Goal: Communication & Community: Answer question/provide support

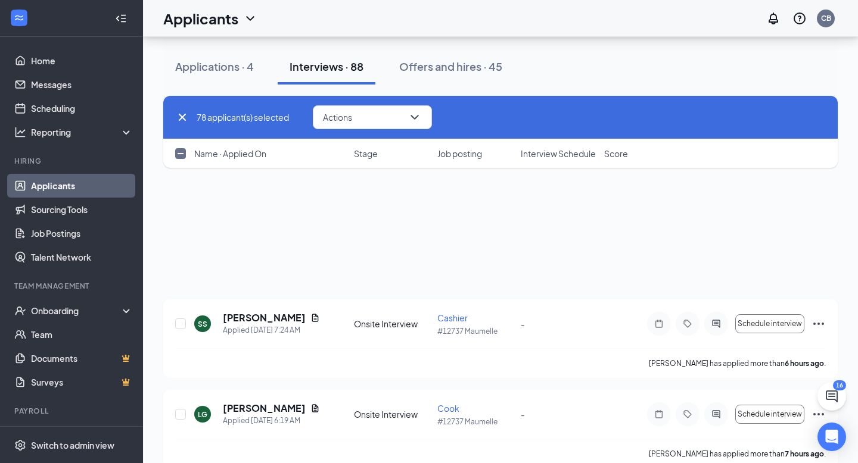
scroll to position [7897, 0]
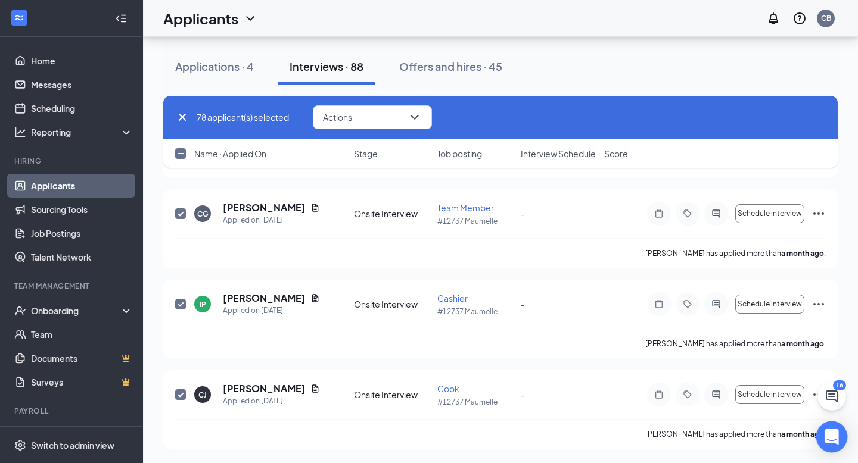
click at [830, 445] on div "Open Intercom Messenger" at bounding box center [832, 438] width 32 height 32
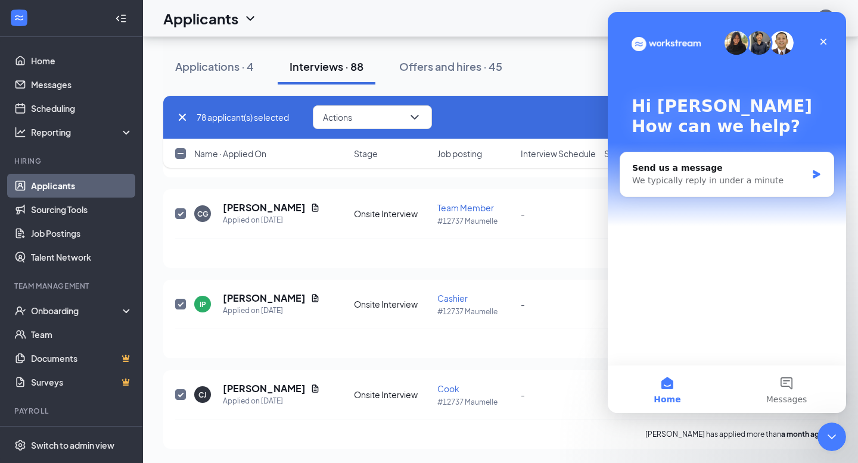
scroll to position [0, 0]
click at [785, 382] on button "Messages" at bounding box center [786, 390] width 119 height 48
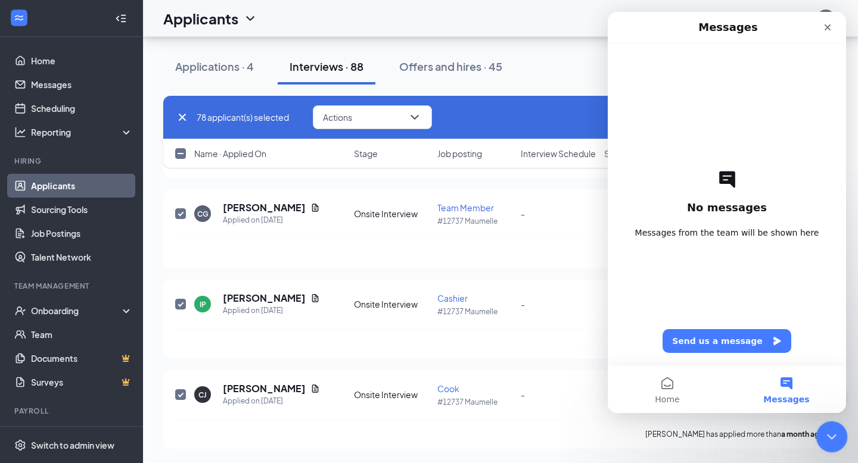
click at [821, 434] on div "Close Intercom Messenger" at bounding box center [829, 435] width 29 height 29
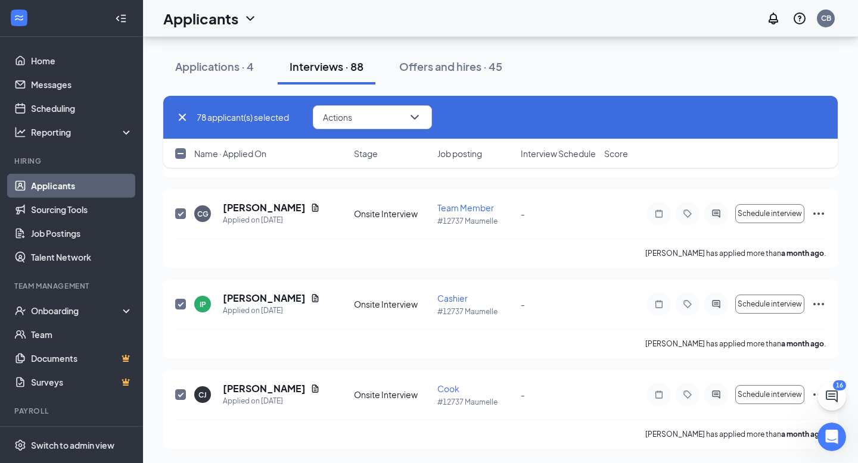
click at [824, 442] on div "Open Intercom Messenger" at bounding box center [829, 435] width 39 height 39
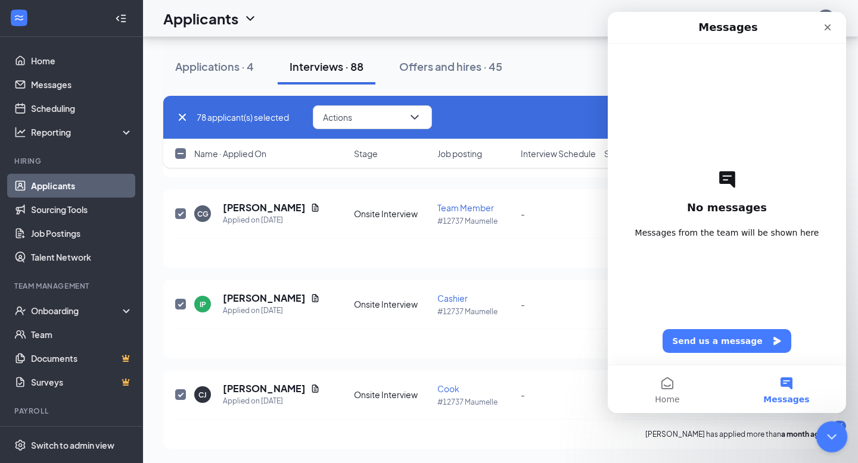
click at [824, 442] on icon "Close Intercom Messenger" at bounding box center [830, 435] width 14 height 14
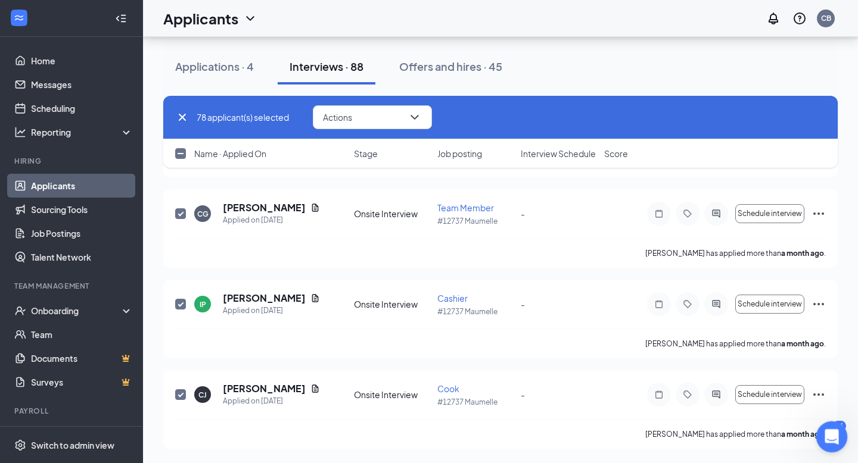
click at [840, 421] on html at bounding box center [829, 435] width 29 height 29
click at [843, 425] on div at bounding box center [832, 438] width 32 height 32
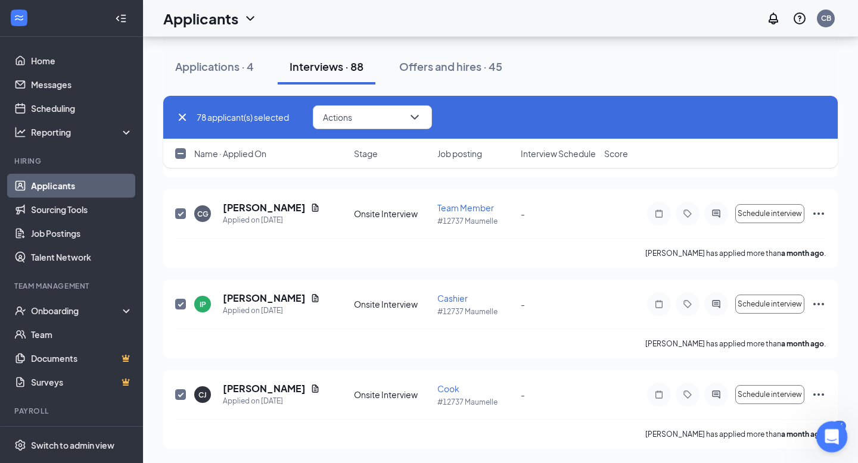
click at [842, 425] on div at bounding box center [832, 438] width 32 height 32
click at [54, 89] on link "Messages" at bounding box center [82, 85] width 102 height 24
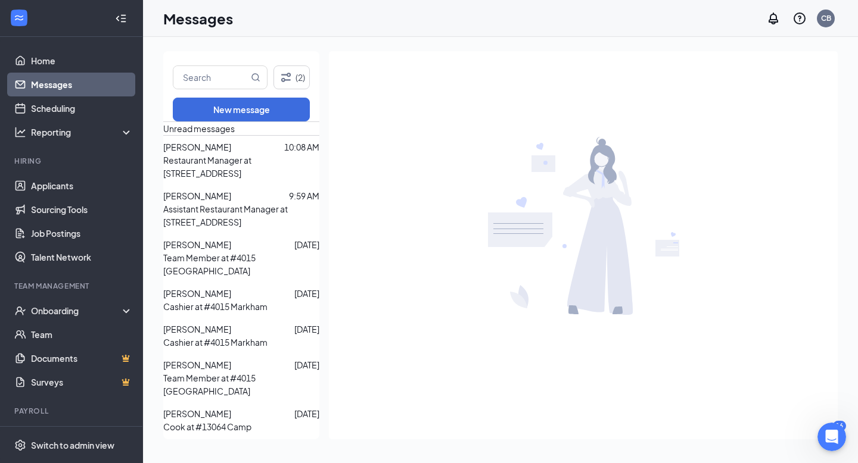
click at [260, 170] on p "Restaurant Manager at [STREET_ADDRESS]" at bounding box center [241, 167] width 156 height 26
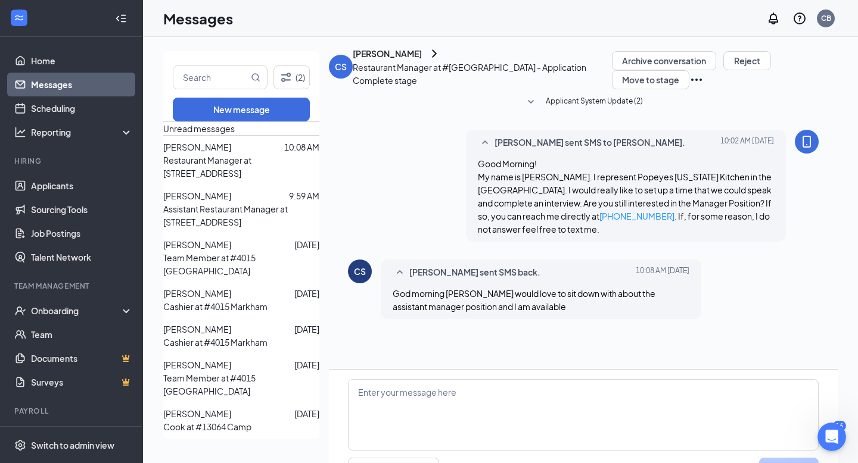
scroll to position [38, 0]
click at [404, 379] on textarea at bounding box center [583, 414] width 471 height 71
click at [474, 379] on textarea "I have availability [DATE] or tomaorow afternoon" at bounding box center [583, 414] width 471 height 71
click at [481, 379] on textarea "I have availability [DATE] or tomaorow afternoon" at bounding box center [583, 414] width 471 height 71
click at [567, 379] on textarea "I have availability [DATE] or tommorow afternoon" at bounding box center [583, 414] width 471 height 71
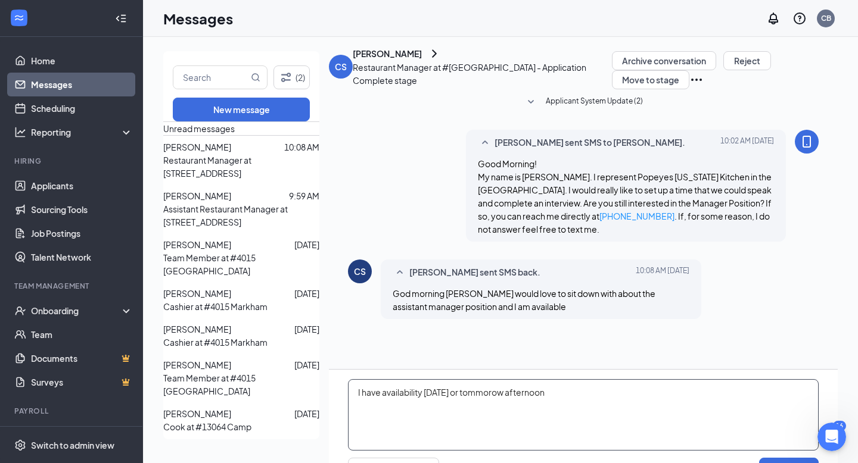
click at [482, 379] on textarea "I have availability [DATE] or tommorow afternoon" at bounding box center [583, 414] width 471 height 71
click at [560, 379] on textarea "I have availability [DATE] or [DATE] afternoon" at bounding box center [583, 414] width 471 height 71
drag, startPoint x: 667, startPoint y: 345, endPoint x: 285, endPoint y: 346, distance: 382.4
click at [284, 341] on div "(2) New message Unread messages [PERSON_NAME] 10:08 AM Restaurant Manager at #3…" at bounding box center [500, 250] width 674 height 398
type textarea "I have availability [DATE] or [DATE] afternoon. The slots are filling up fast."
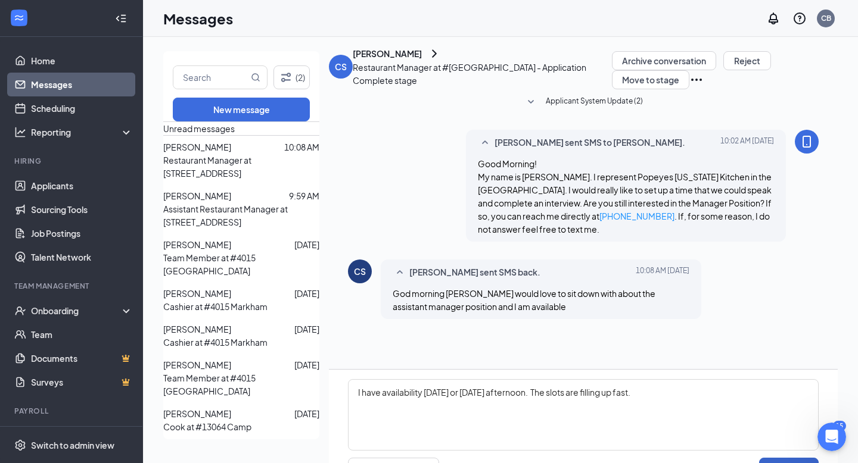
click at [775, 458] on button "Send" at bounding box center [789, 470] width 60 height 24
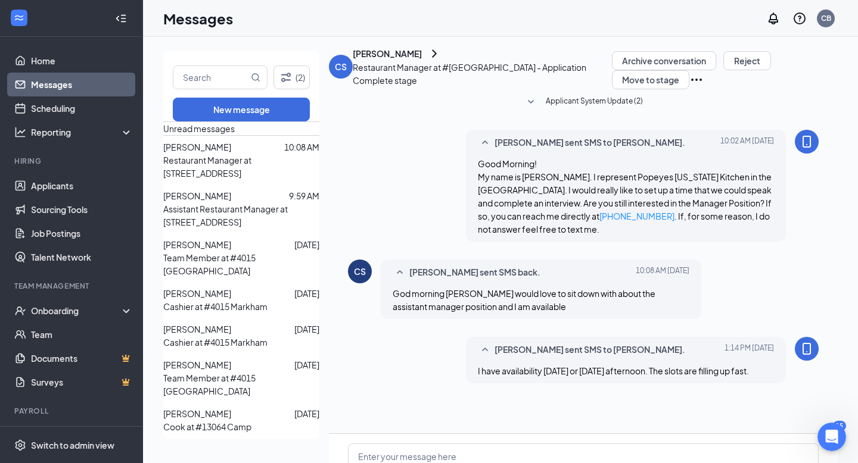
scroll to position [102, 0]
click at [231, 197] on span "[PERSON_NAME]" at bounding box center [197, 196] width 68 height 11
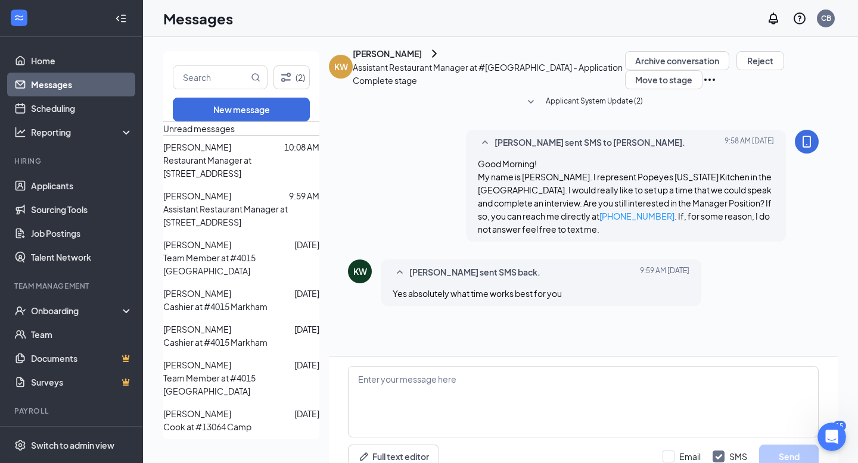
scroll to position [25, 0]
click at [404, 366] on textarea at bounding box center [583, 401] width 471 height 71
paste textarea "I have availability [DATE] or [DATE] afternoon. The slots are filling up fast."
type textarea "I have availability [DATE] or [DATE] afternoon. The slots are filling up fast."
click at [795, 445] on button "Send" at bounding box center [789, 457] width 60 height 24
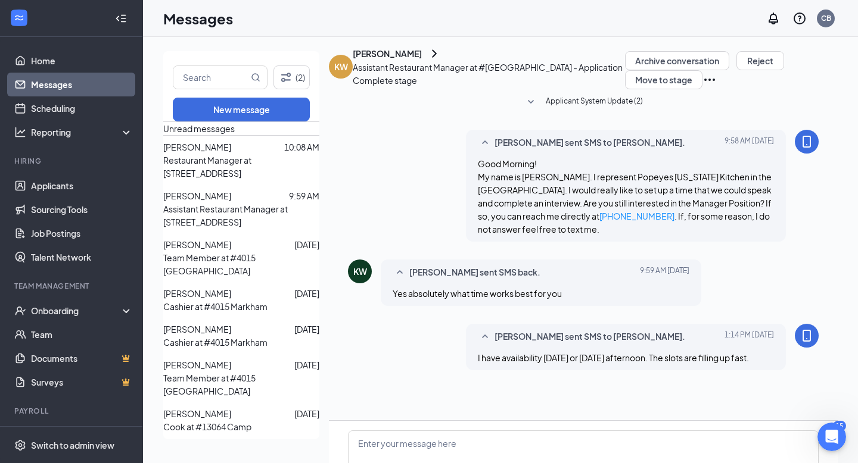
scroll to position [89, 0]
click at [236, 251] on p "Team Member at #4015 [GEOGRAPHIC_DATA]" at bounding box center [241, 264] width 156 height 26
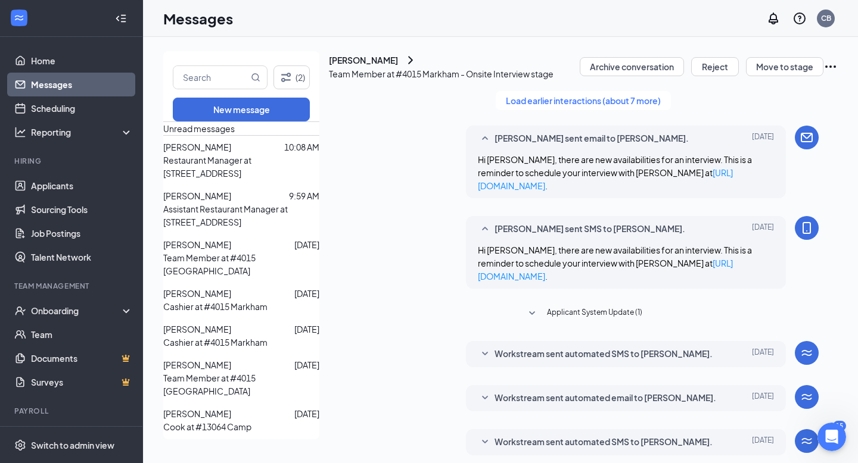
scroll to position [348, 0]
click at [228, 288] on span "[PERSON_NAME]" at bounding box center [197, 293] width 68 height 11
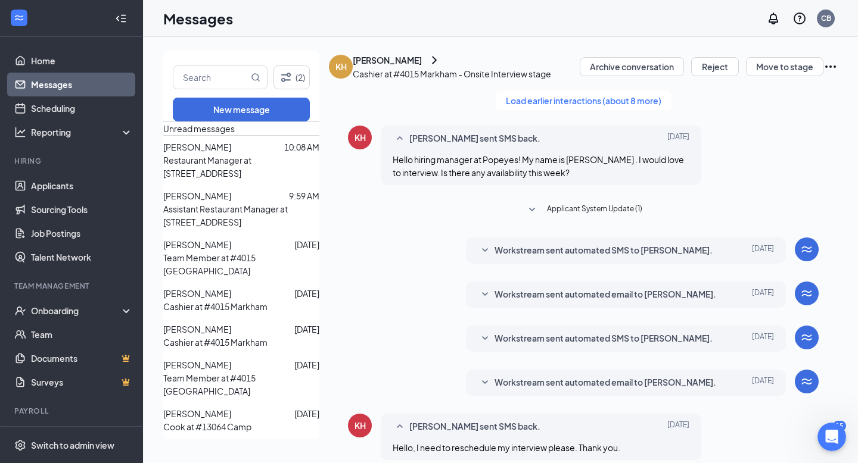
scroll to position [332, 0]
click at [258, 323] on div at bounding box center [262, 329] width 63 height 13
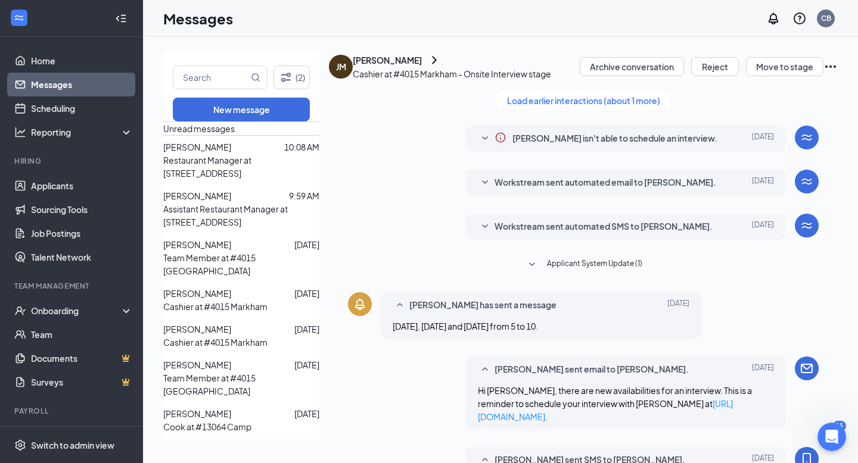
scroll to position [432, 0]
click at [231, 360] on span "[PERSON_NAME]" at bounding box center [197, 365] width 68 height 11
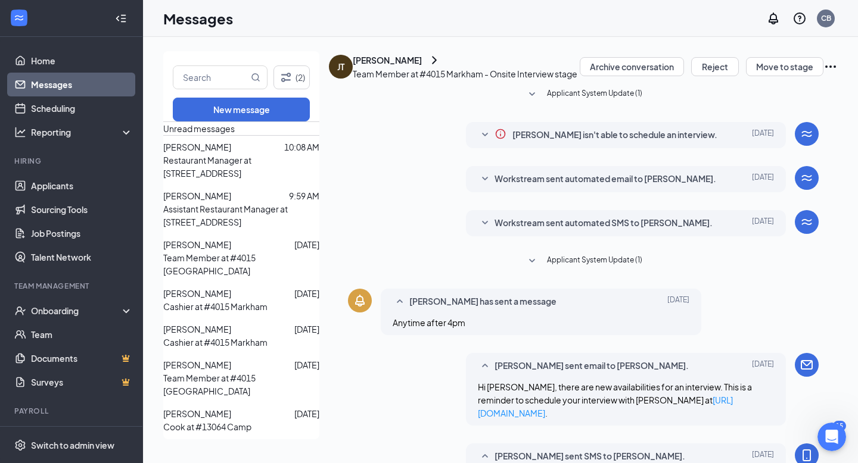
scroll to position [289, 0]
